Goal: Task Accomplishment & Management: Complete application form

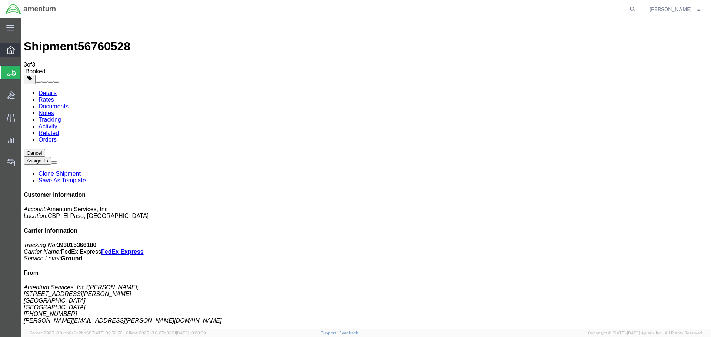
drag, startPoint x: 0, startPoint y: 22, endPoint x: 9, endPoint y: 47, distance: 26.2
click at [9, 47] on icon at bounding box center [11, 50] width 8 height 8
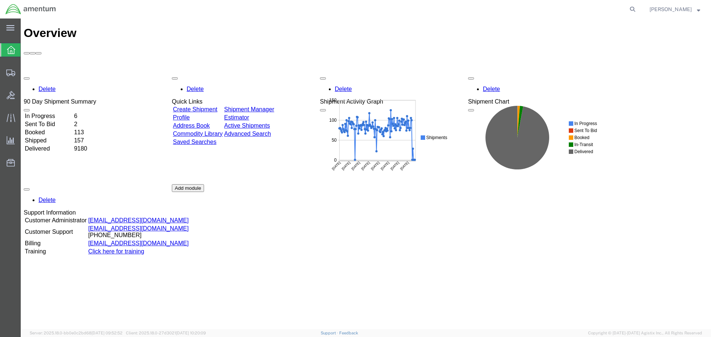
click at [432, 249] on div "Delete 90 Day Shipment Summary In Progress 6 Sent To Bid 2 Booked 113 Shipped 1…" at bounding box center [366, 184] width 685 height 222
click at [0, 0] on span "Create Shipment" at bounding box center [0, 0] width 0 height 0
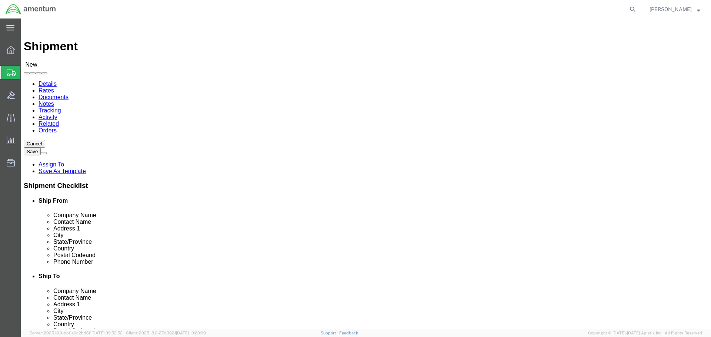
type input "EFO"
select select "49831"
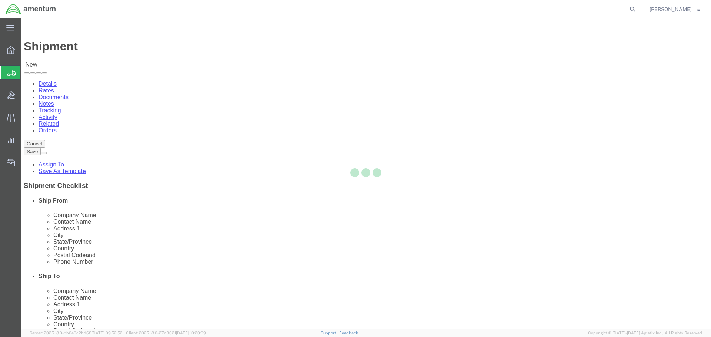
select select "[GEOGRAPHIC_DATA]"
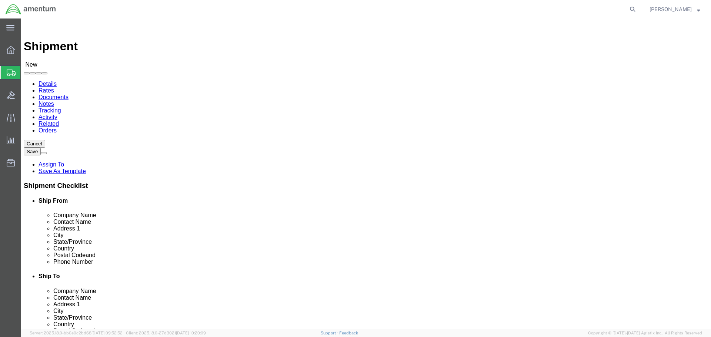
drag, startPoint x: 193, startPoint y: 267, endPoint x: 18, endPoint y: 266, distance: 174.5
click html "Shipment New Details Rates Documents Notes Tracking Activity Related Orders Can…"
paste input "[PERSON_NAME].[PERSON_NAME]@associates."
type input "[PERSON_NAME][EMAIL_ADDRESS][PERSON_NAME][DOMAIN_NAME]"
click input "text"
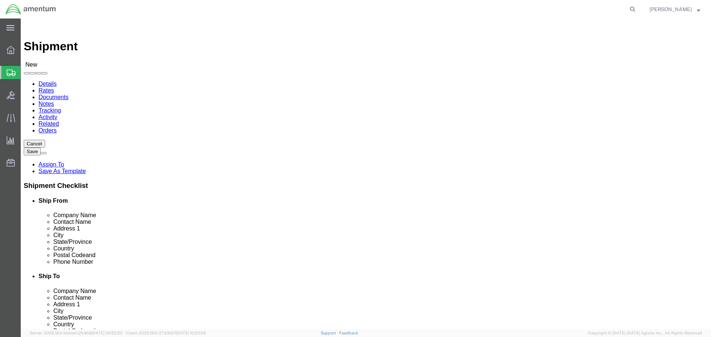
click input "FREEDOM AIR"
type input "FREEDOM AIR"
click p "- FREEDOM AIR IND - ([PERSON_NAME]) [STREET_ADDRESS]"
select select "FL"
type input "FREEDOM AIR IND"
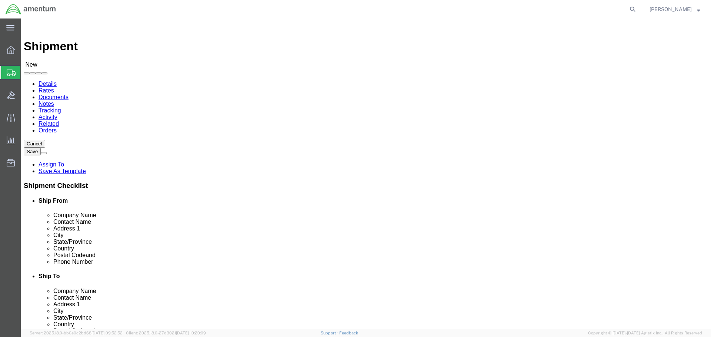
click input "text"
type input "B"
drag, startPoint x: 451, startPoint y: 153, endPoint x: 282, endPoint y: 159, distance: 169.0
click div "Location Select Select My Profile Location [PHONE_NUMBER] [PHONE_NUMBER] [PHONE…"
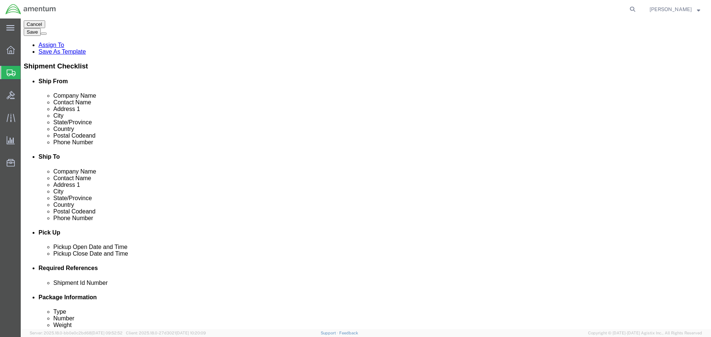
scroll to position [296, 0]
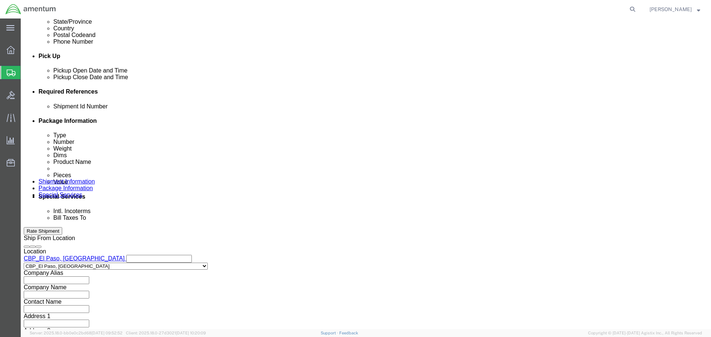
type input "CORE RETURN CBP0043769"
click button "Add reference"
click input "text"
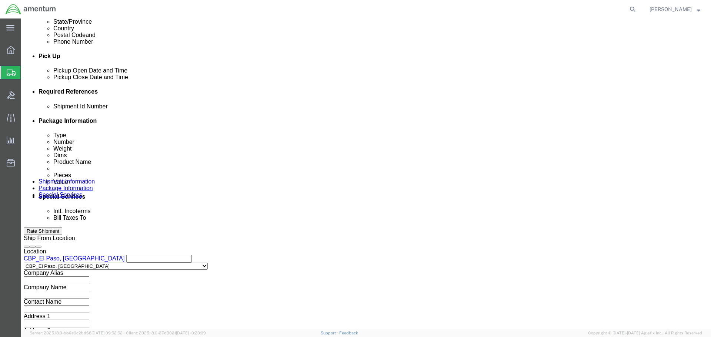
paste input "CORE RETURN CBP0043769"
type input "CORE RETURN CBP0043769"
select select "CUSTREF"
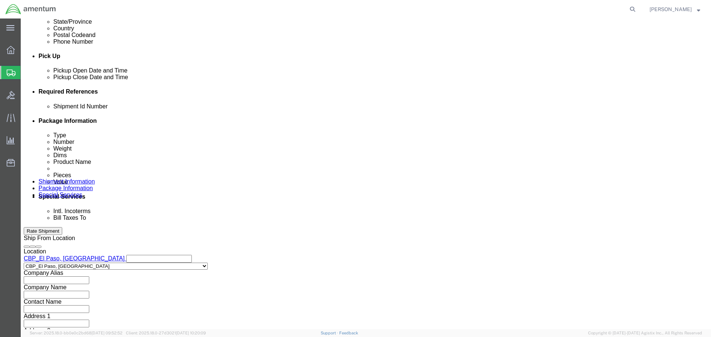
paste input "CORE RETURN CBP0043769"
type input "CORE RETURN CBP0043769"
select select "DEPT"
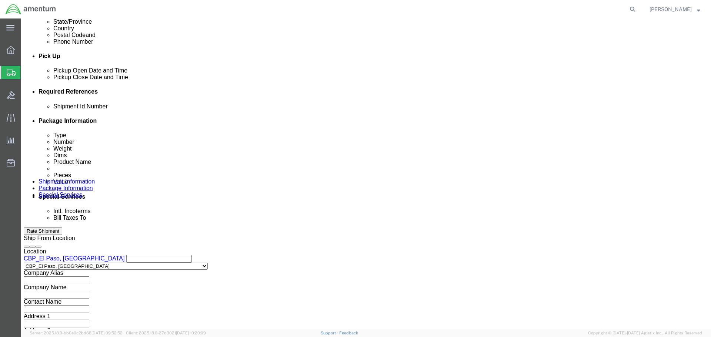
type input "CBP"
select select "PROJNUM"
type input "6118.03.03.2219.000.NLS.0000"
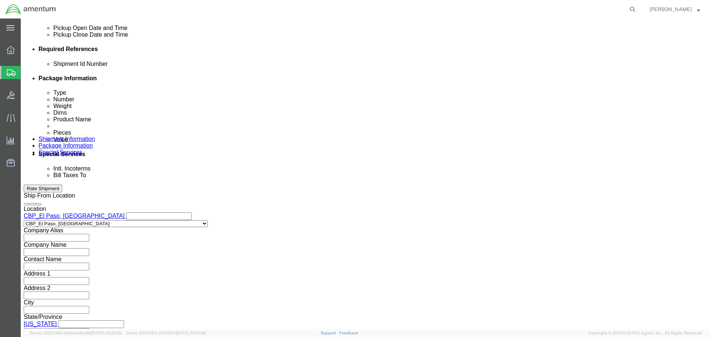
click button "Continue"
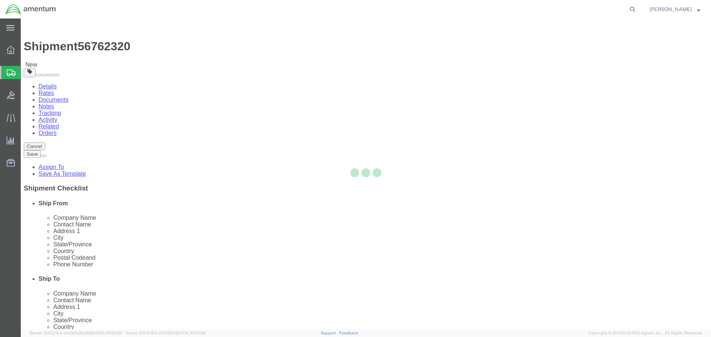
select select "CBOX"
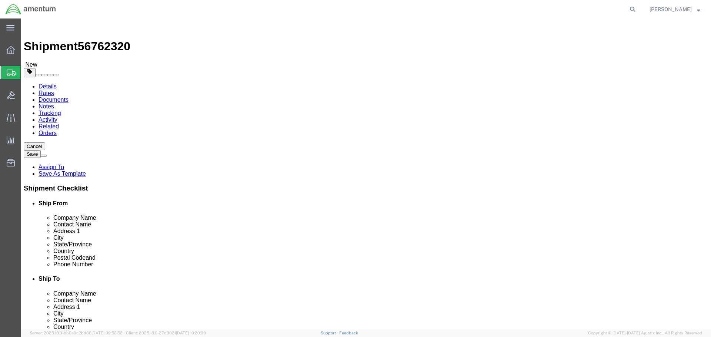
click input "1"
type input "12"
type input "10"
type input "8"
type input "2"
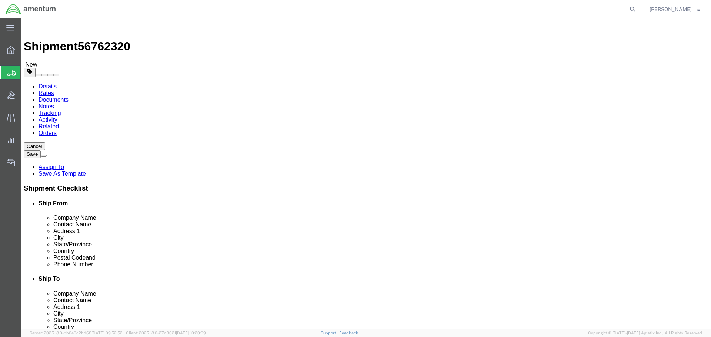
click link "Add Content"
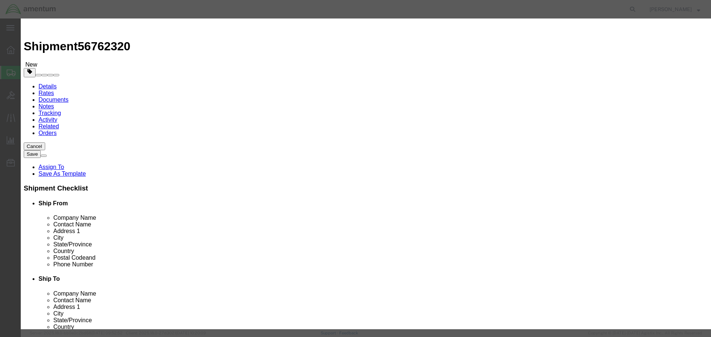
click input "text"
type input "AIRCRAFT PARTS"
type input "1"
type input "100"
select select "USD"
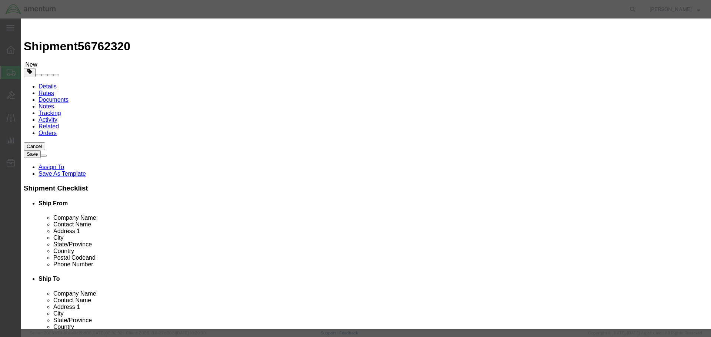
click button "Save & Close"
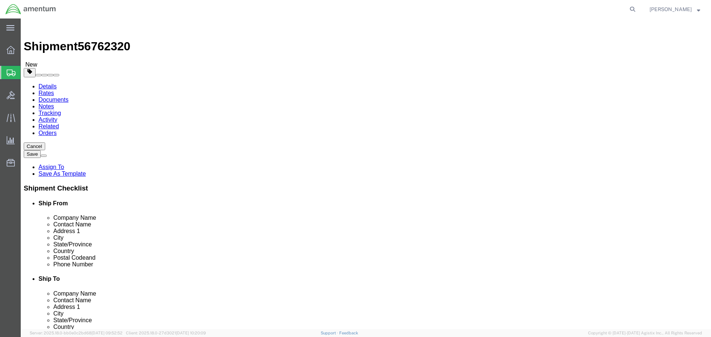
click button "Rate Shipment"
click icon
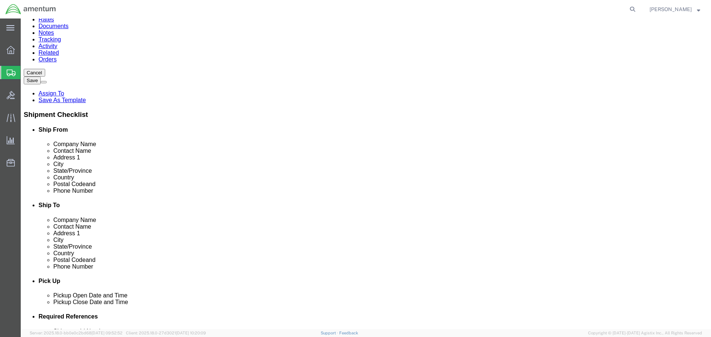
scroll to position [74, 0]
click input "Ship To Location / Phone Number : This field is required."
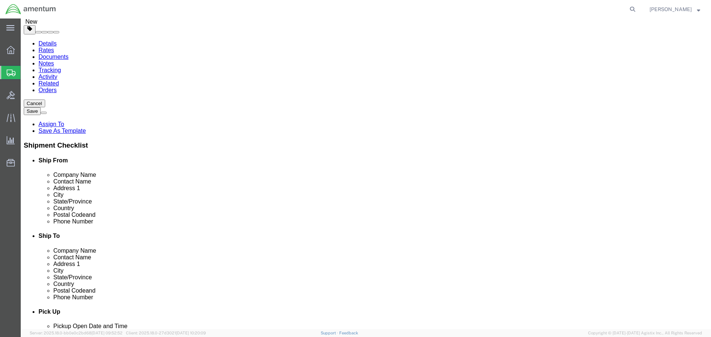
type input "[PHONE_NUMBER]"
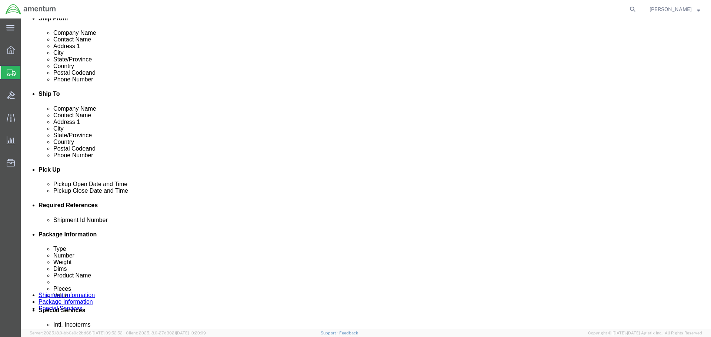
scroll to position [80, 0]
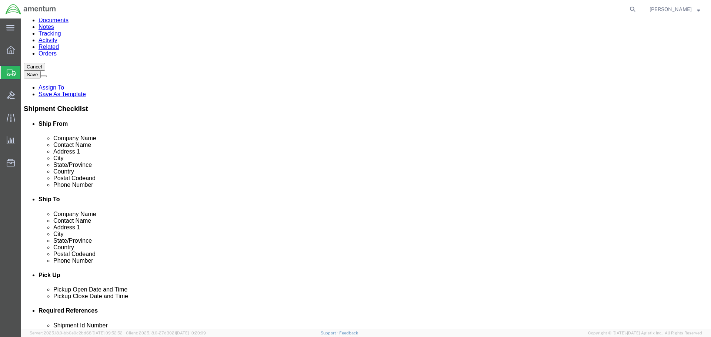
drag, startPoint x: 426, startPoint y: 172, endPoint x: 329, endPoint y: 180, distance: 97.8
click div "Location My Profile Location [PHONE_NUMBER] [PHONE_NUMBER] [PHONE_NUMBER] [PHON…"
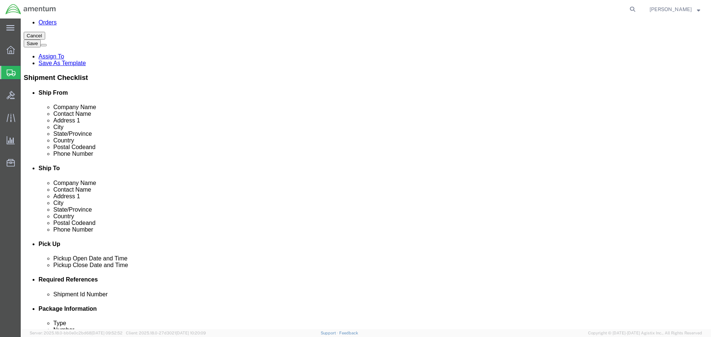
click input "text"
click input "Ship To Location / Phone Number : This field is required."
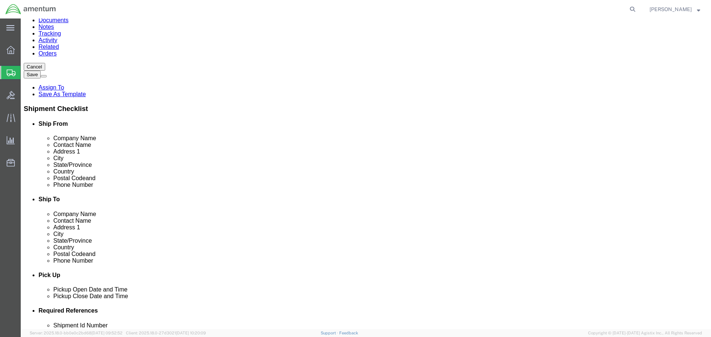
type input "[PHONE_NUMBER]"
click div "Location My Profile Location [PHONE_NUMBER] [PHONE_NUMBER] [PHONE_NUMBER] [PHON…"
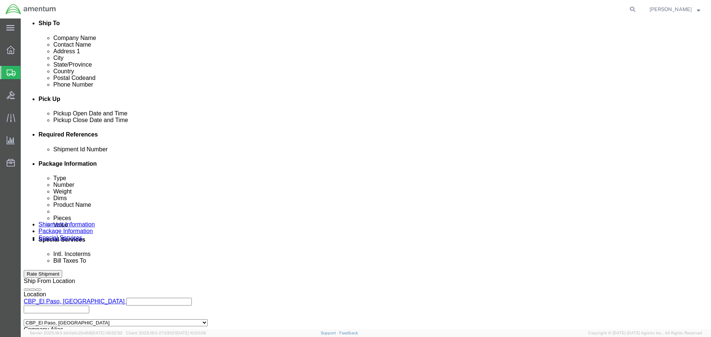
scroll to position [265, 0]
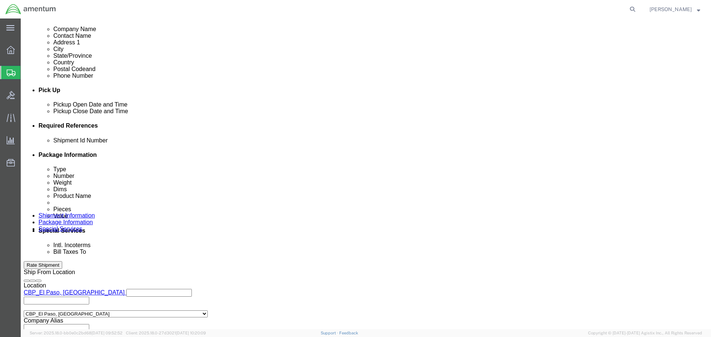
click button "Rate Shipment"
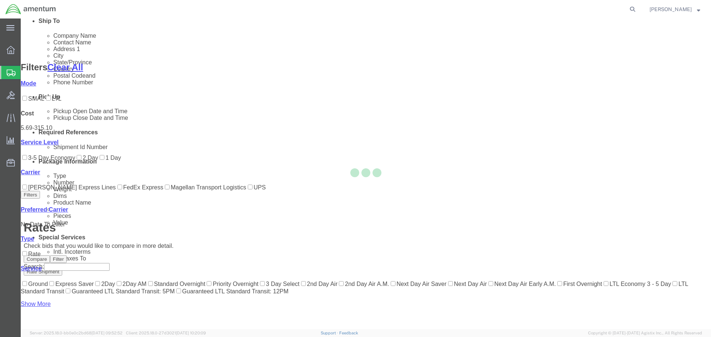
scroll to position [90, 0]
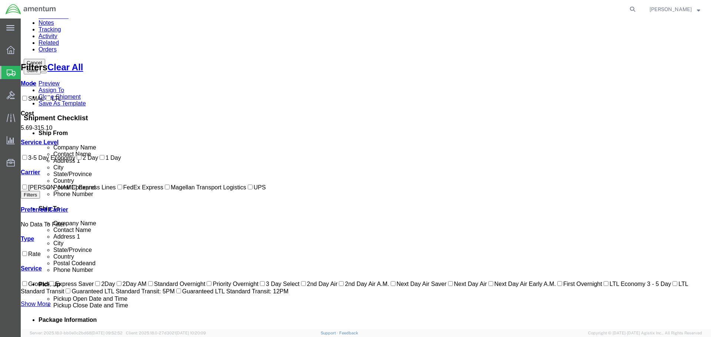
click at [48, 6] on link "Details" at bounding box center [48, 3] width 18 height 6
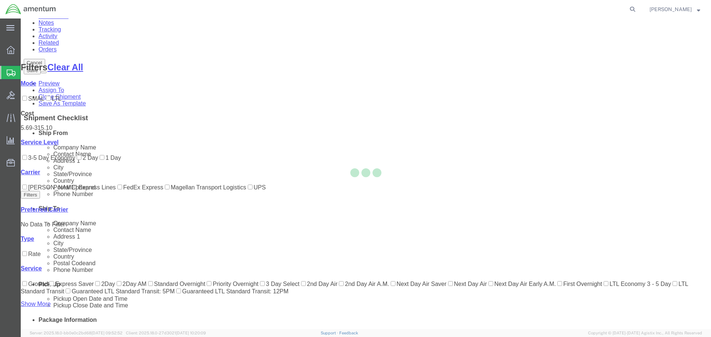
select select "49831"
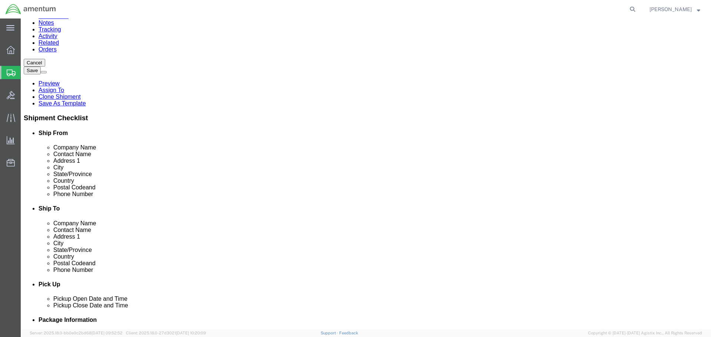
click button "Rate Shipment"
